Goal: Check status: Check status

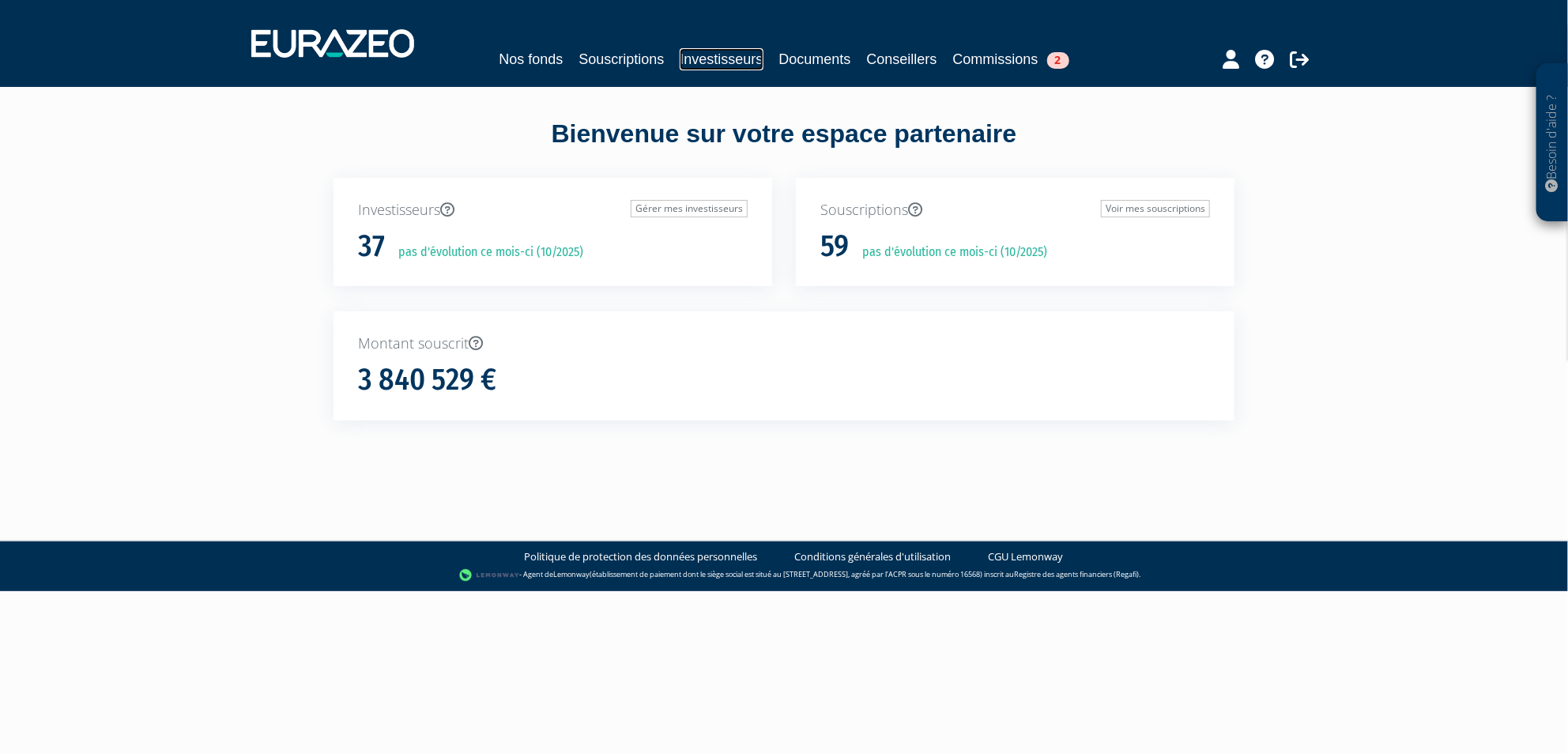
click at [735, 56] on link "Investisseurs" at bounding box center [721, 59] width 83 height 22
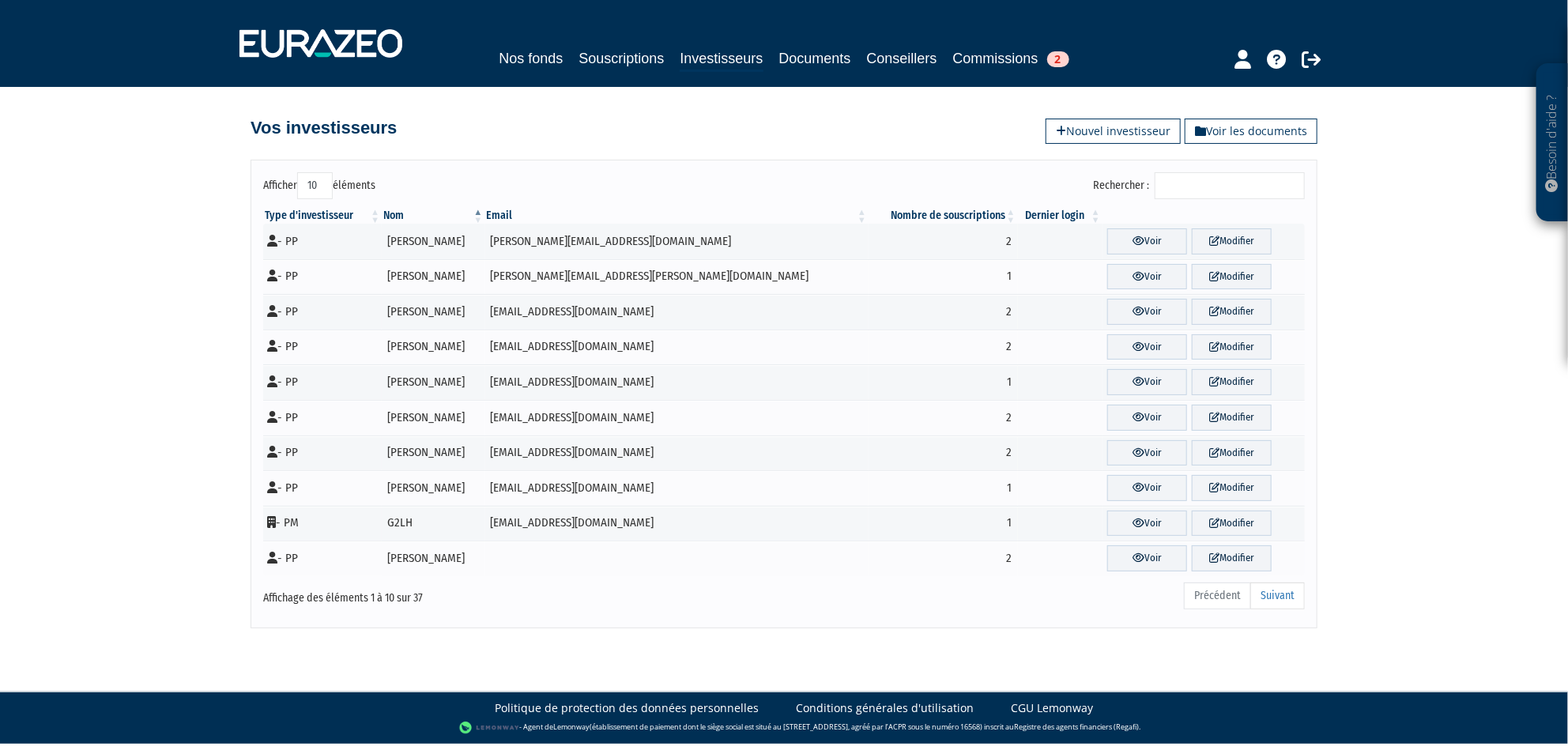
click at [315, 182] on select "10 25 50 100" at bounding box center [315, 186] width 35 height 27
select select "100"
click at [297, 172] on select "10 25 50 100" at bounding box center [315, 186] width 35 height 27
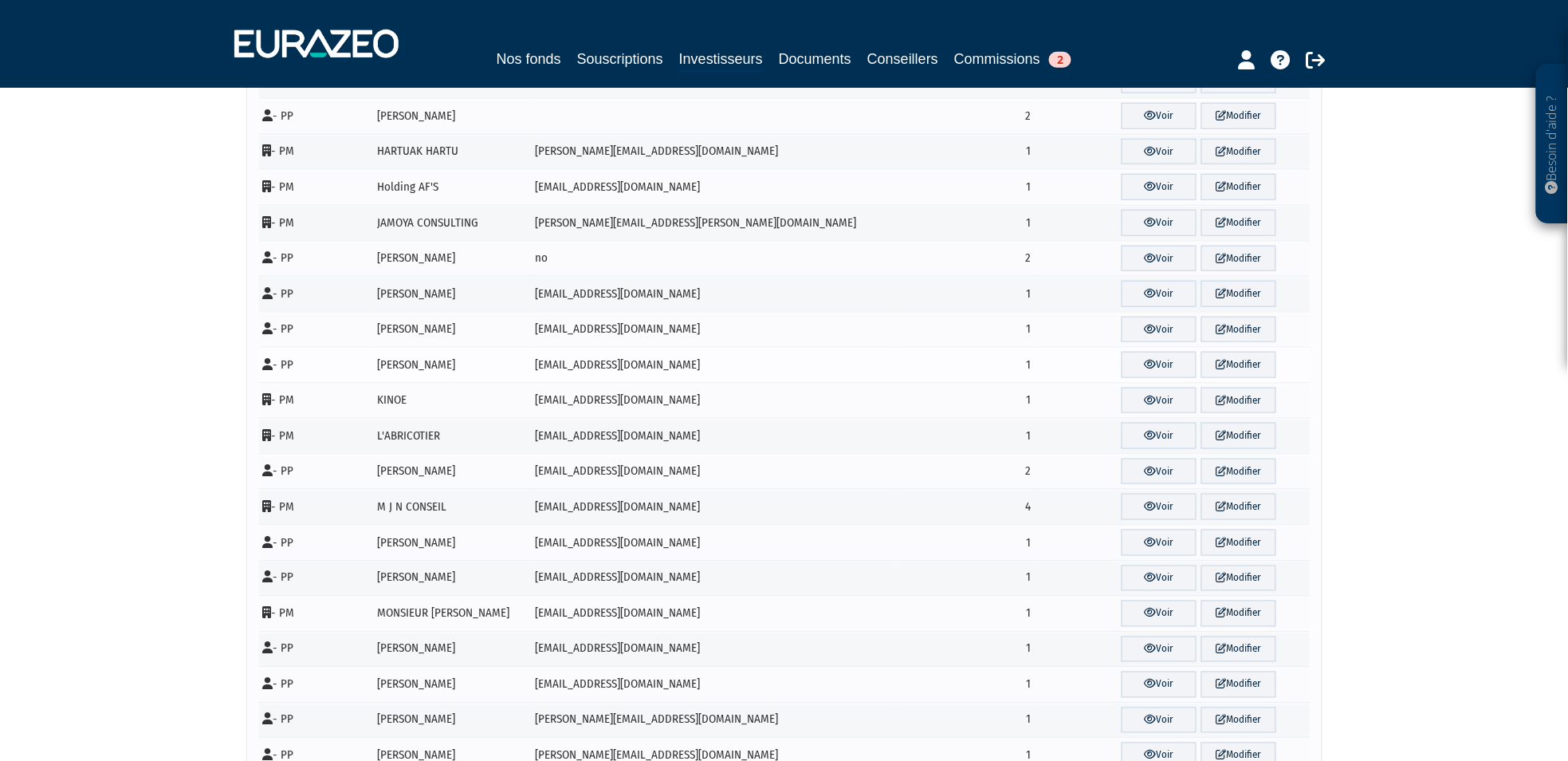
scroll to position [620, 0]
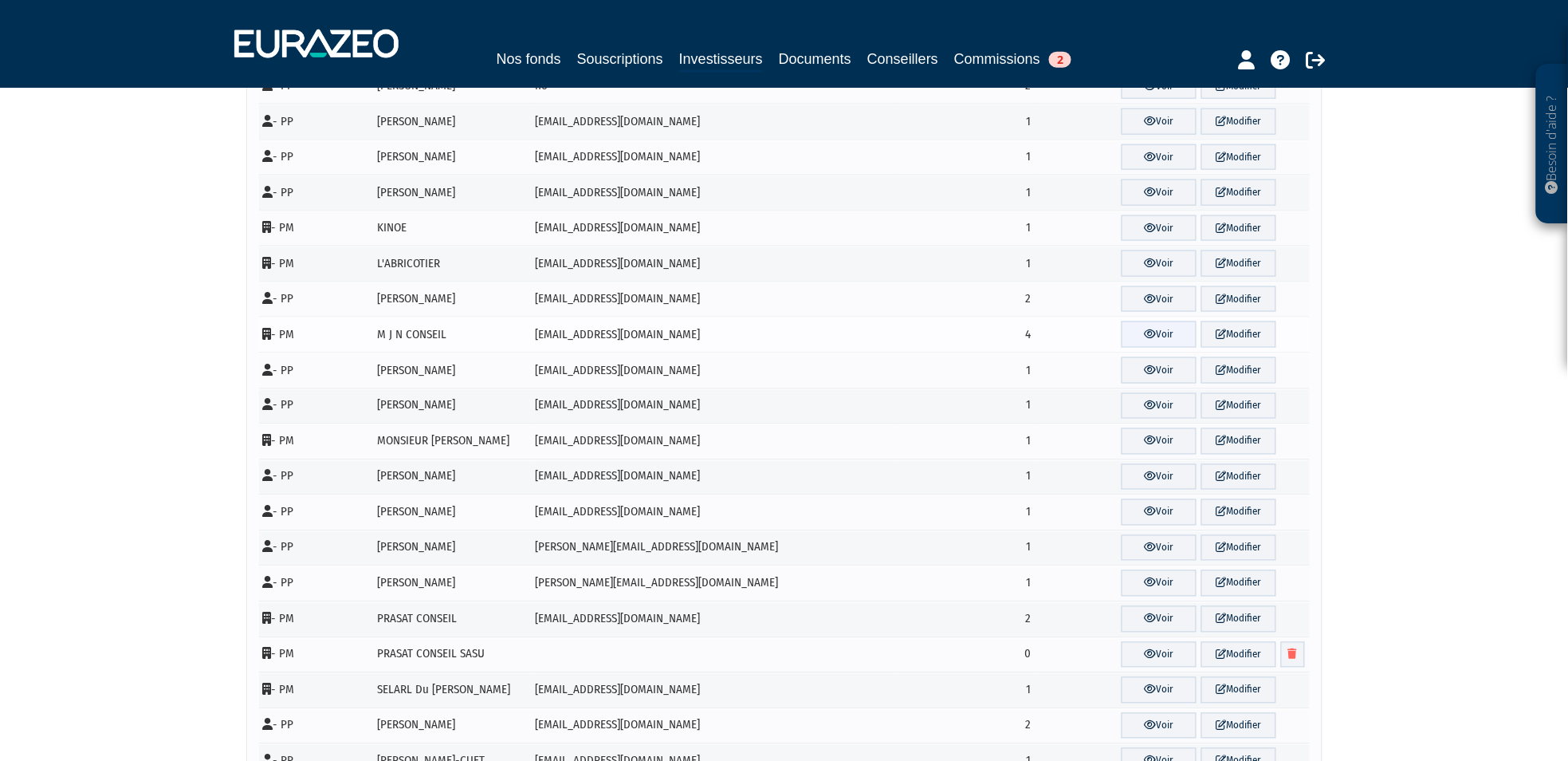
click at [1136, 335] on link "Voir" at bounding box center [1159, 334] width 75 height 26
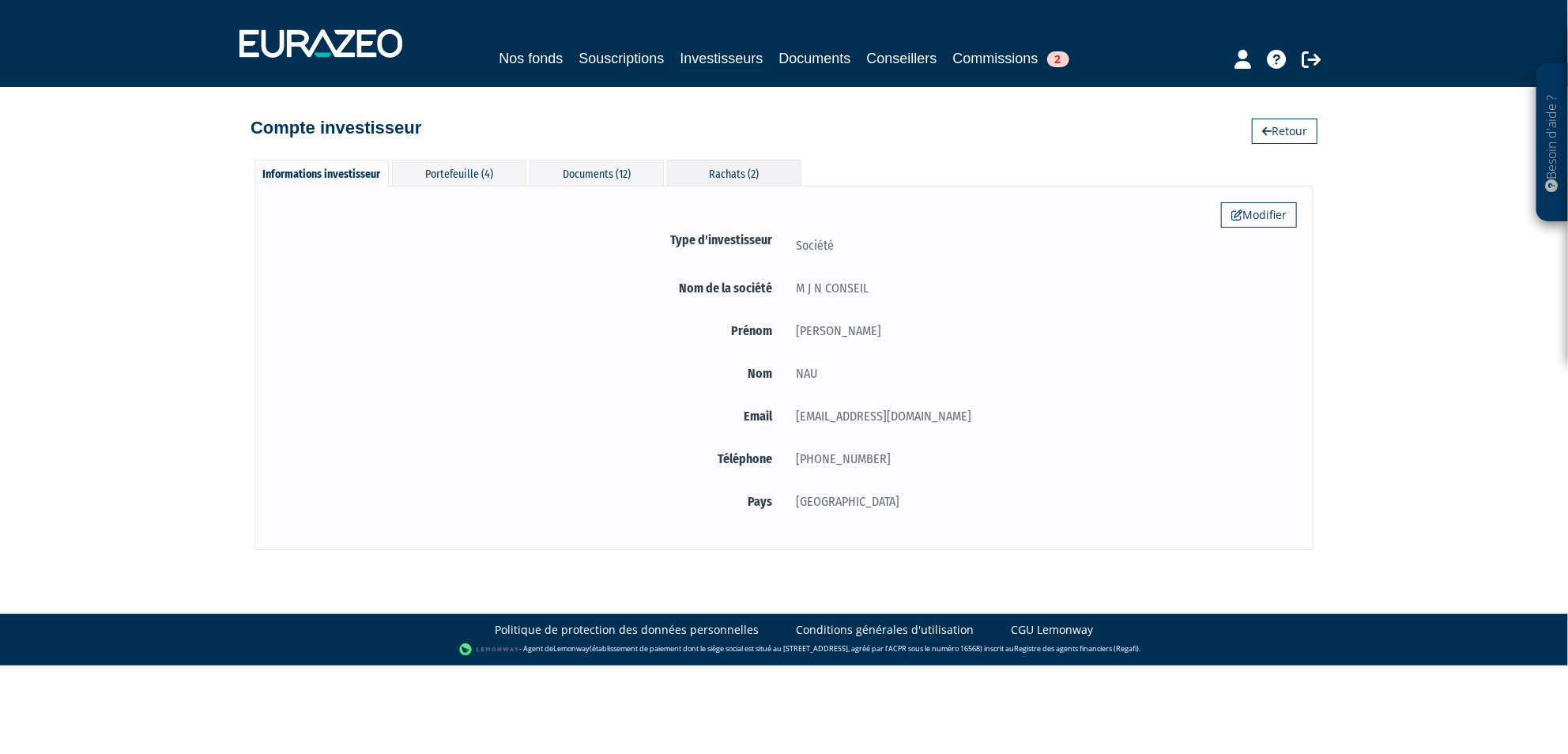
click at [731, 167] on div "Rachats (2)" at bounding box center [734, 172] width 134 height 26
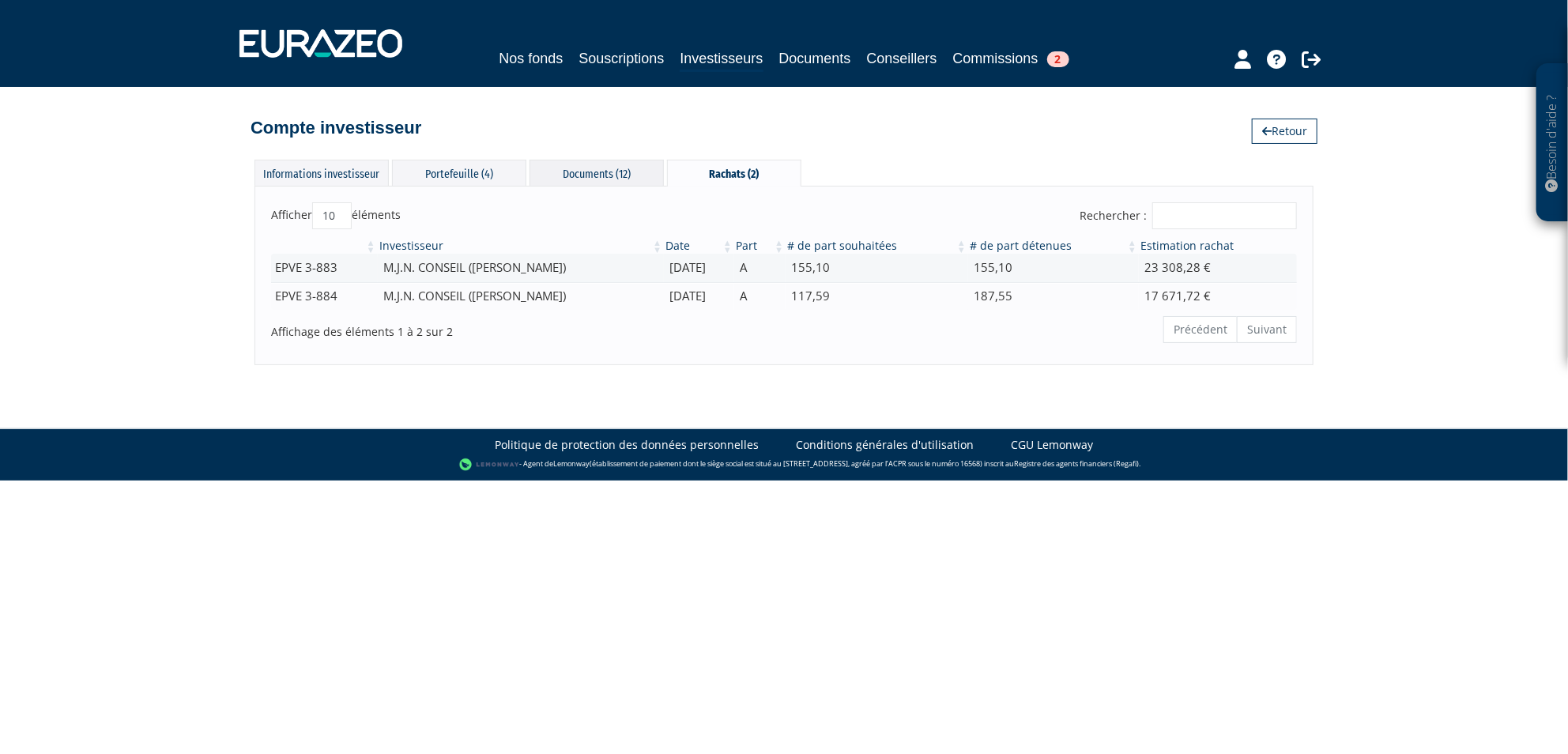
click at [583, 166] on div "Documents (12)" at bounding box center [596, 172] width 134 height 26
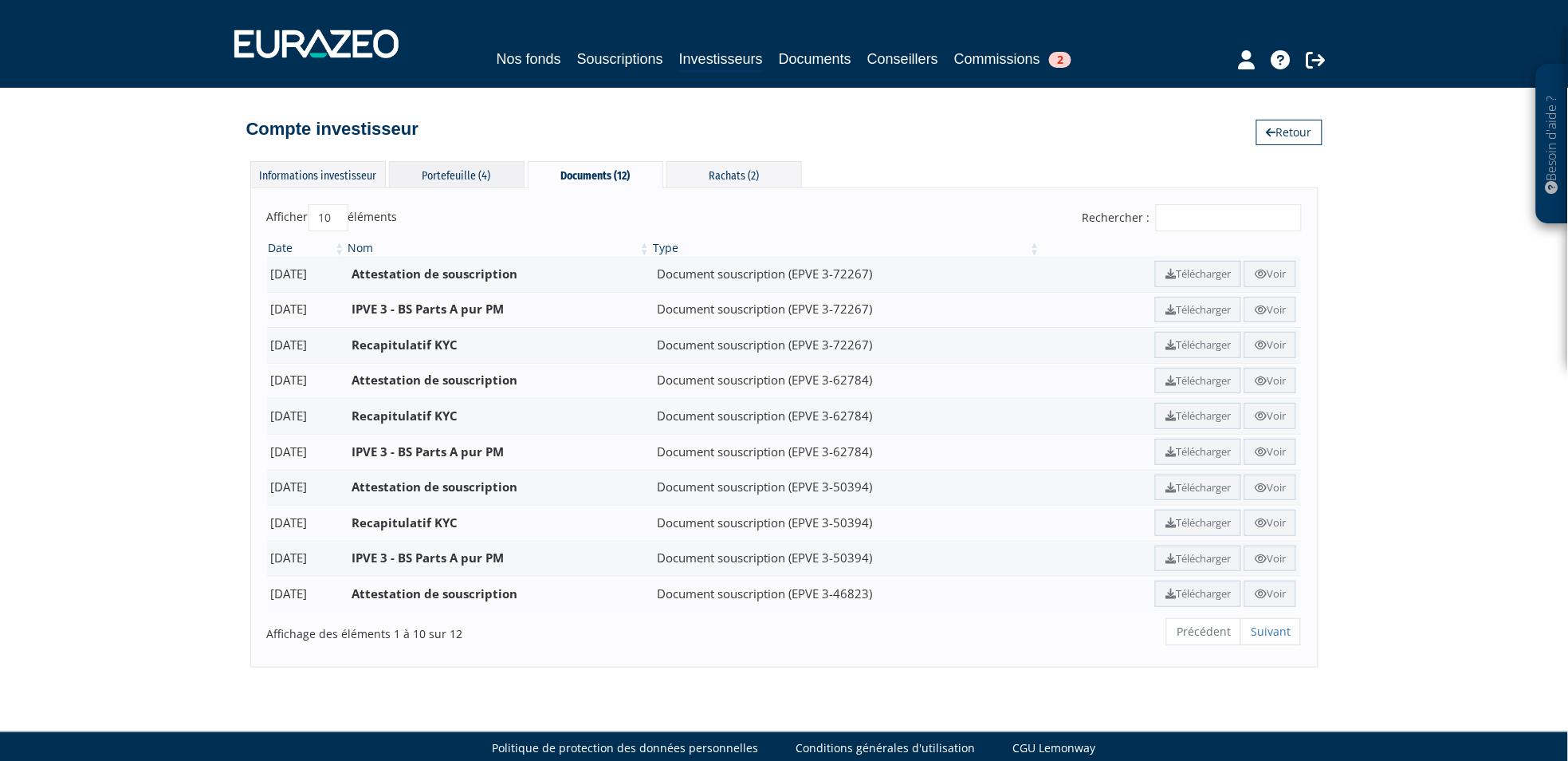
click at [442, 161] on div "Portefeuille (4)" at bounding box center [457, 174] width 135 height 26
